Goal: Find contact information: Find contact information

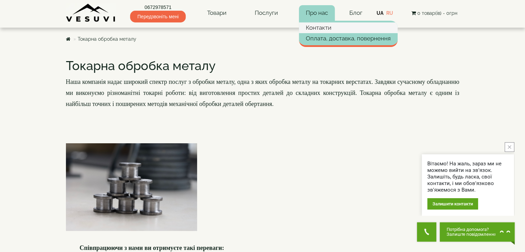
click at [320, 25] on link "Контакти" at bounding box center [348, 27] width 99 height 10
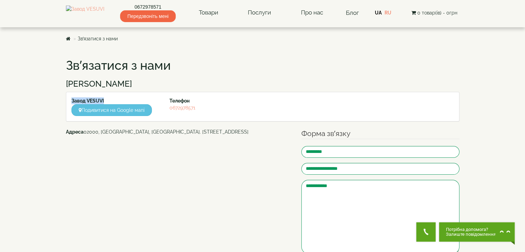
drag, startPoint x: 72, startPoint y: 100, endPoint x: 106, endPoint y: 100, distance: 33.8
click at [106, 100] on div "Завод VESUVI Подивитися на Google мапі" at bounding box center [115, 106] width 98 height 19
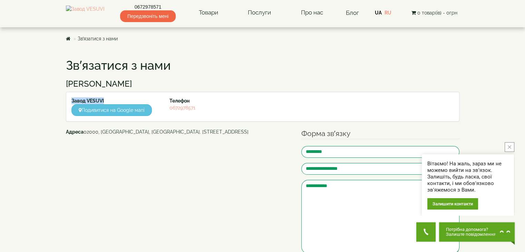
copy strong "Завод VESUVI"
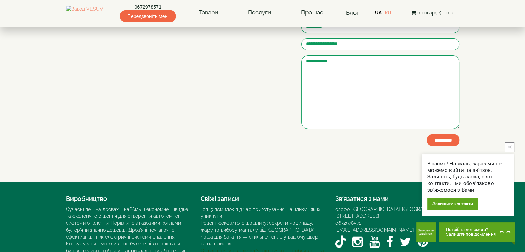
scroll to position [174, 0]
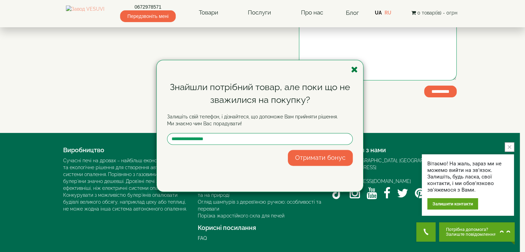
click at [354, 72] on icon "button" at bounding box center [354, 69] width 7 height 9
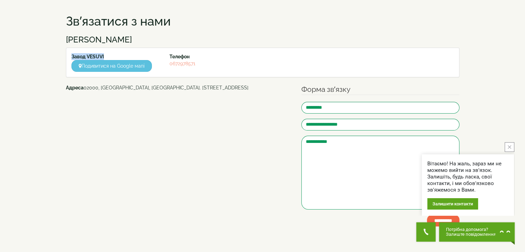
scroll to position [0, 0]
